Goal: Information Seeking & Learning: Learn about a topic

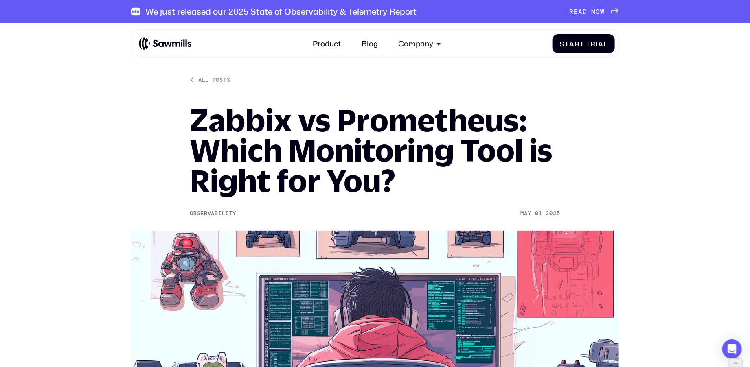
click at [158, 39] on img at bounding box center [165, 43] width 53 height 13
click at [159, 45] on img at bounding box center [165, 43] width 53 height 13
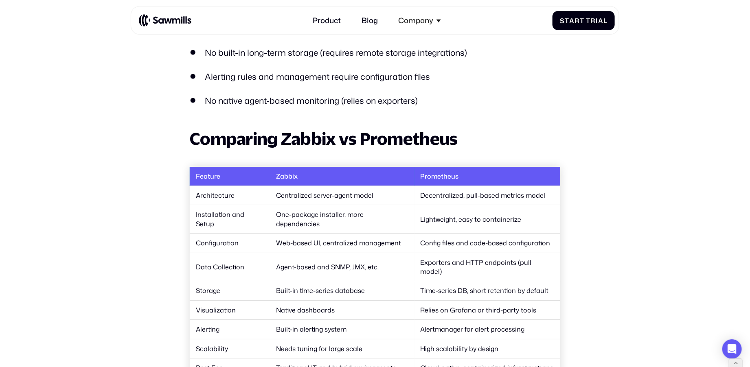
scroll to position [1360, 0]
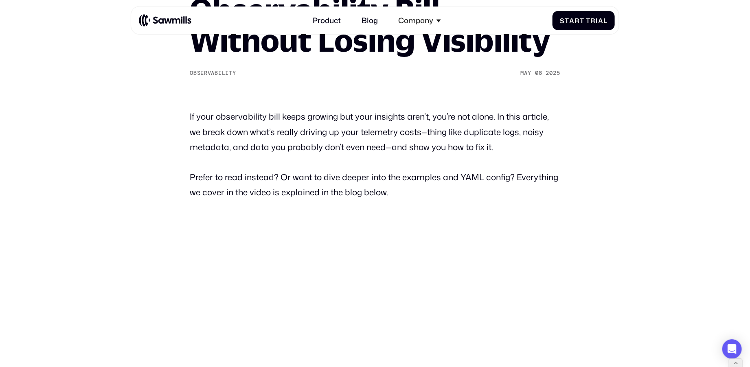
scroll to position [147, 0]
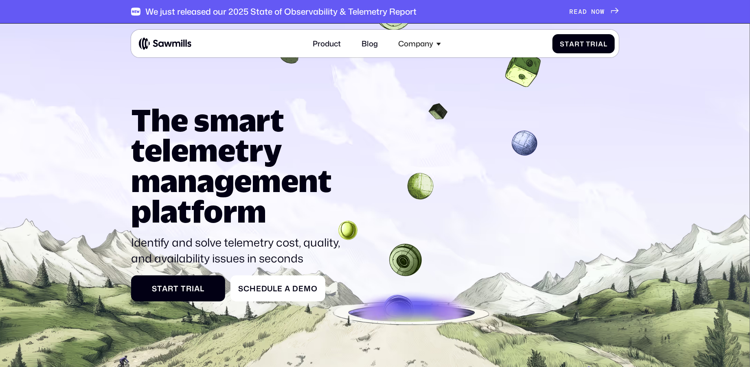
scroll to position [68, 0]
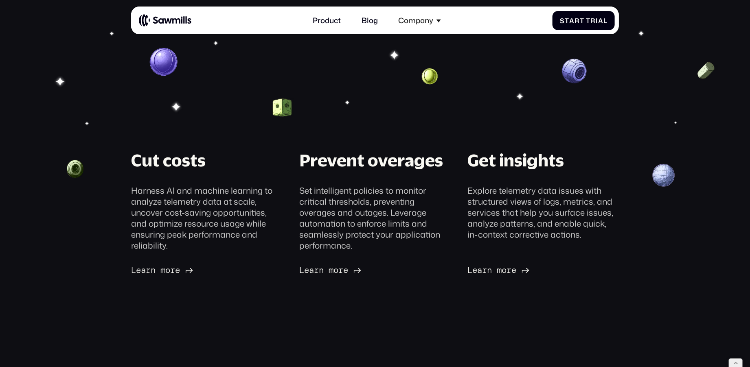
click at [271, 268] on span "u" at bounding box center [271, 265] width 6 height 9
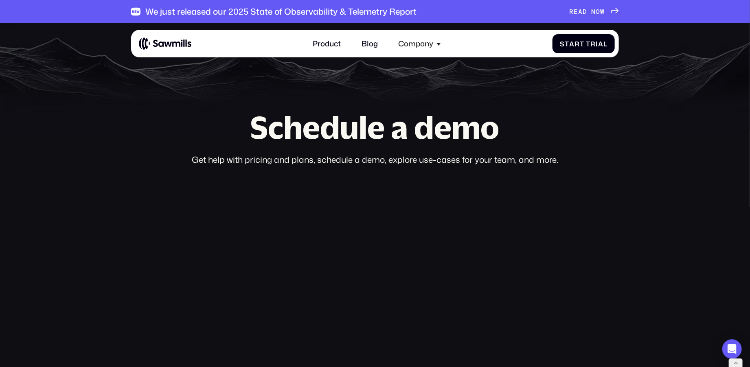
click at [169, 44] on img at bounding box center [165, 43] width 53 height 13
